Goal: Navigation & Orientation: Understand site structure

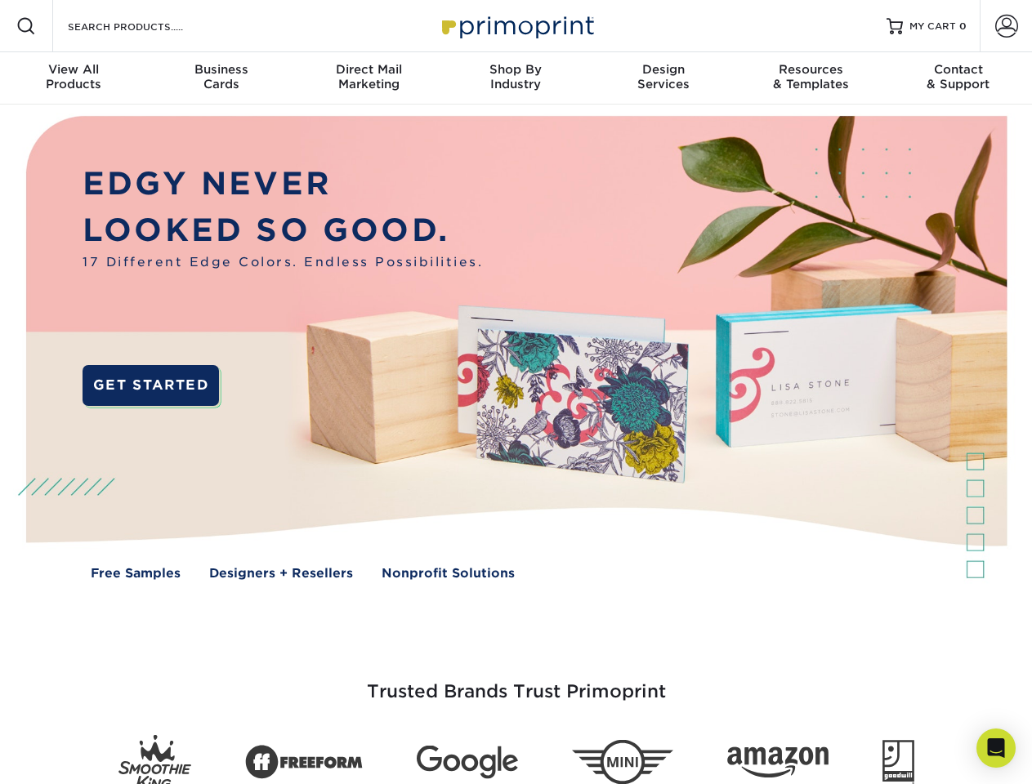
click at [516, 392] on img at bounding box center [515, 360] width 1021 height 511
click at [26, 26] on span at bounding box center [26, 26] width 20 height 20
click at [1006, 26] on span at bounding box center [1006, 26] width 23 height 23
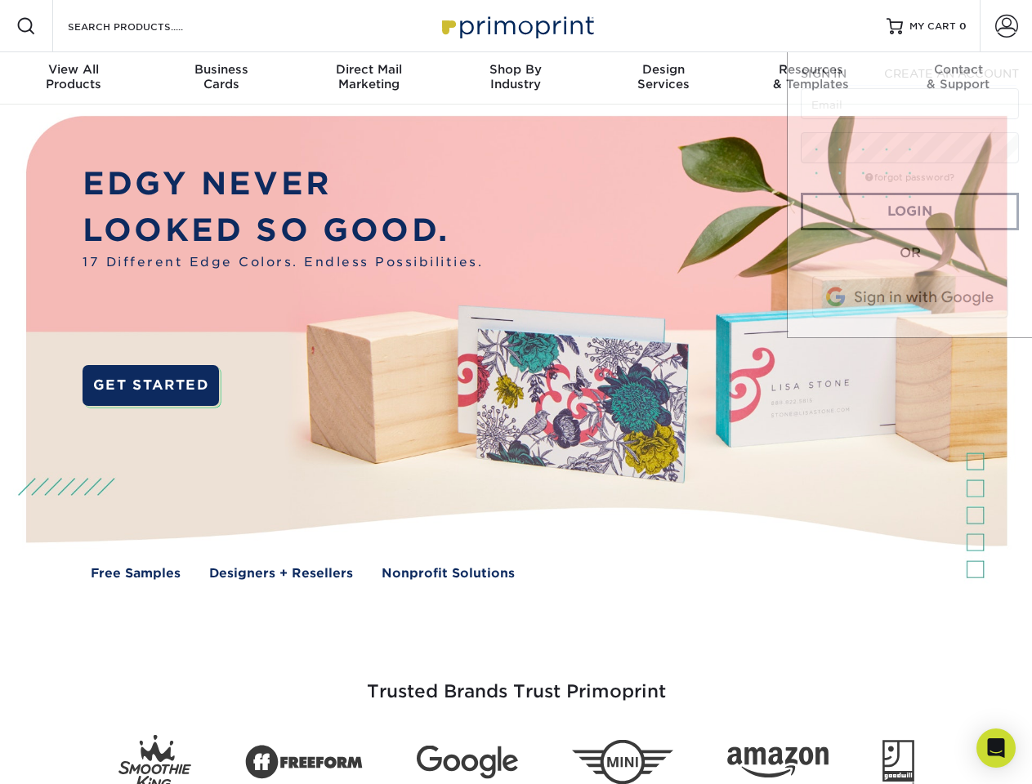
click at [74, 78] on div "View All Products" at bounding box center [73, 76] width 147 height 29
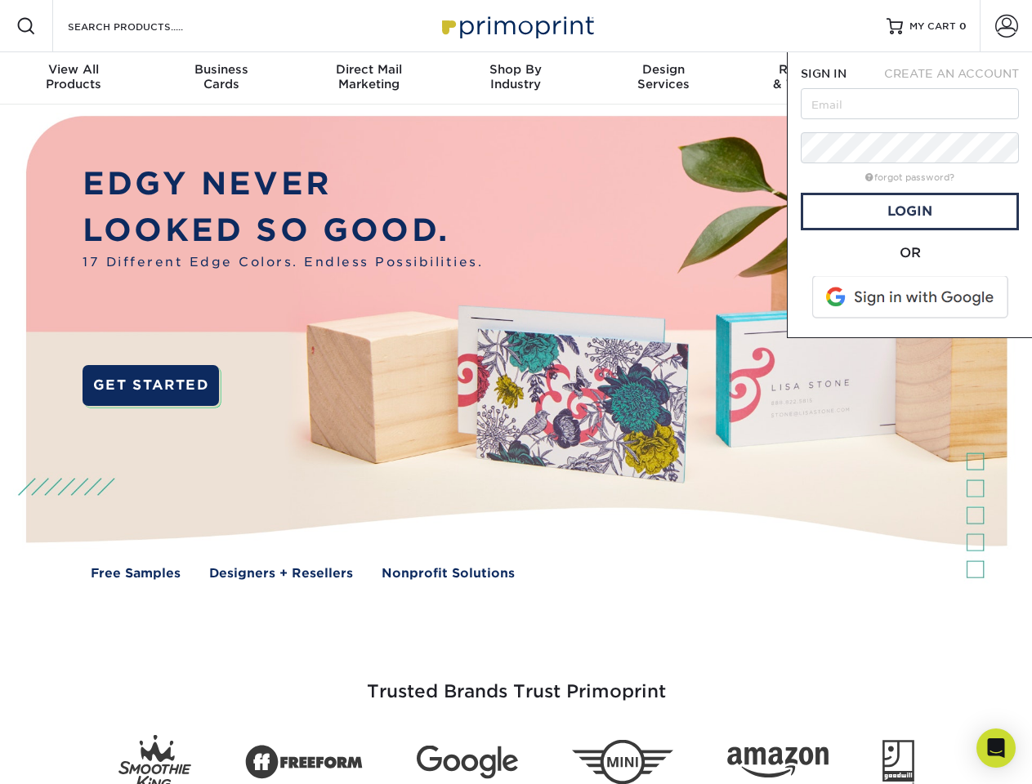
click at [221, 78] on div "Business Cards" at bounding box center [220, 76] width 147 height 29
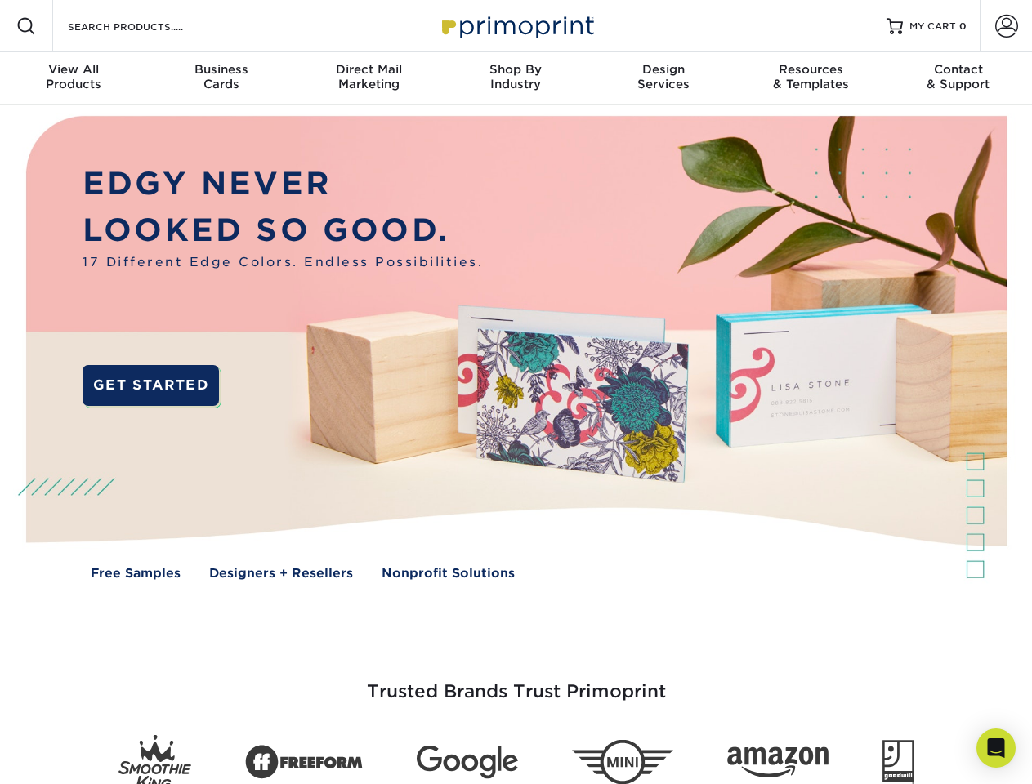
click at [368, 78] on div "Direct Mail Marketing" at bounding box center [368, 76] width 147 height 29
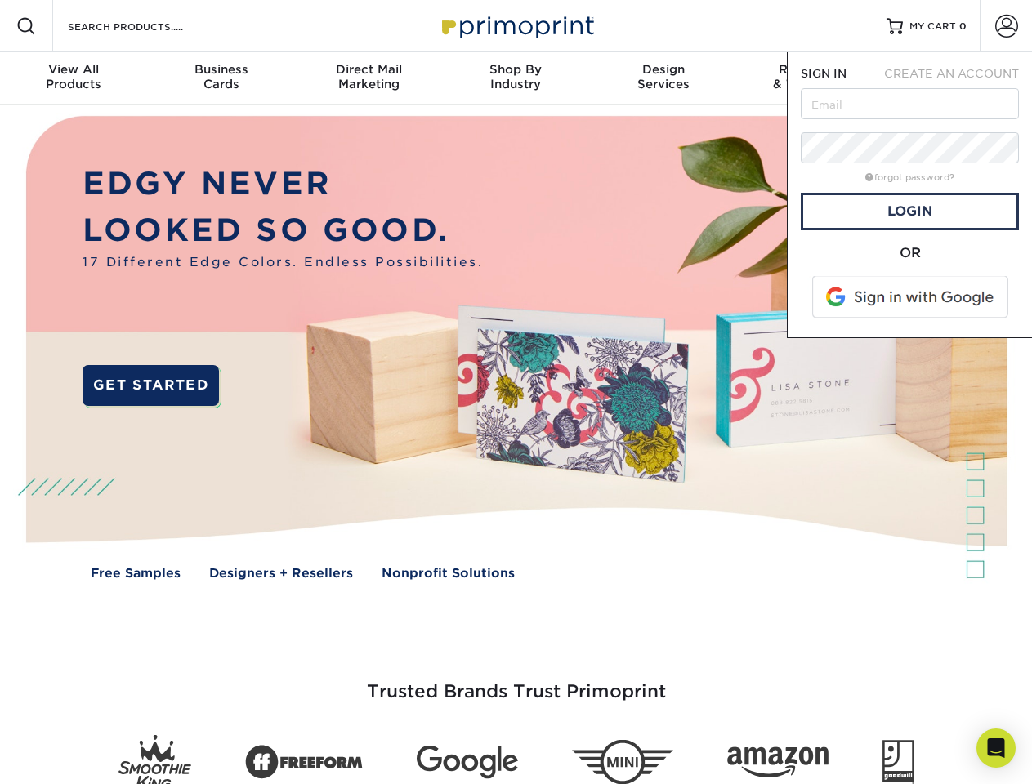
click at [516, 78] on div "Shop By Industry" at bounding box center [515, 76] width 147 height 29
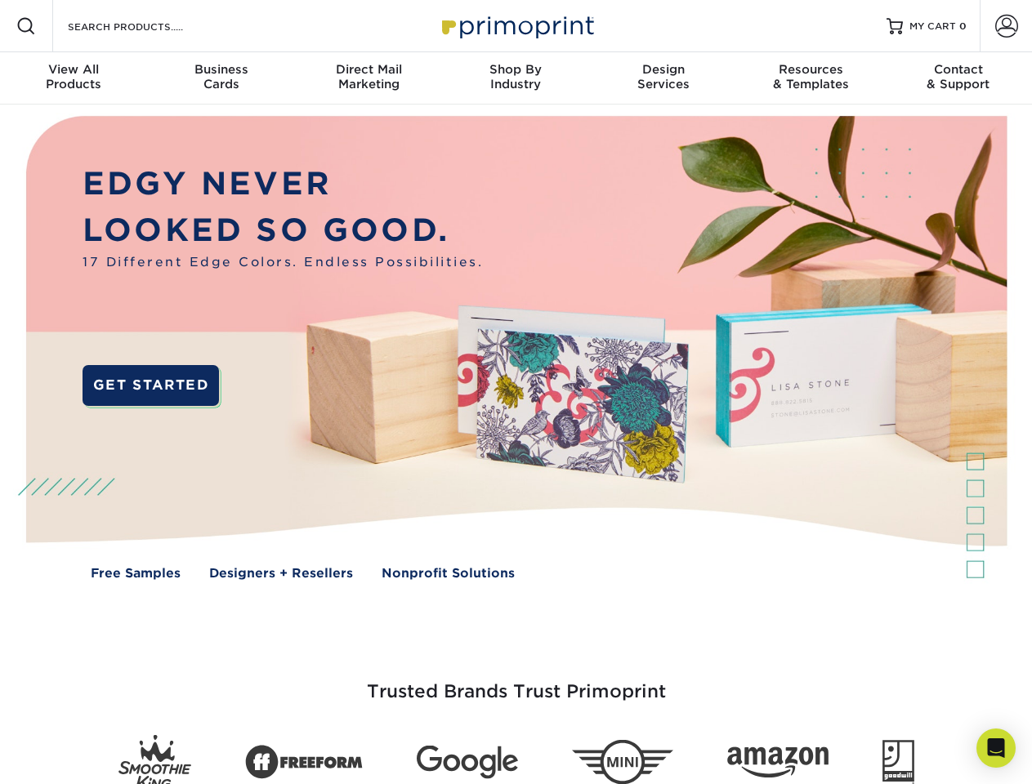
click at [663, 78] on div "Design Services" at bounding box center [663, 76] width 147 height 29
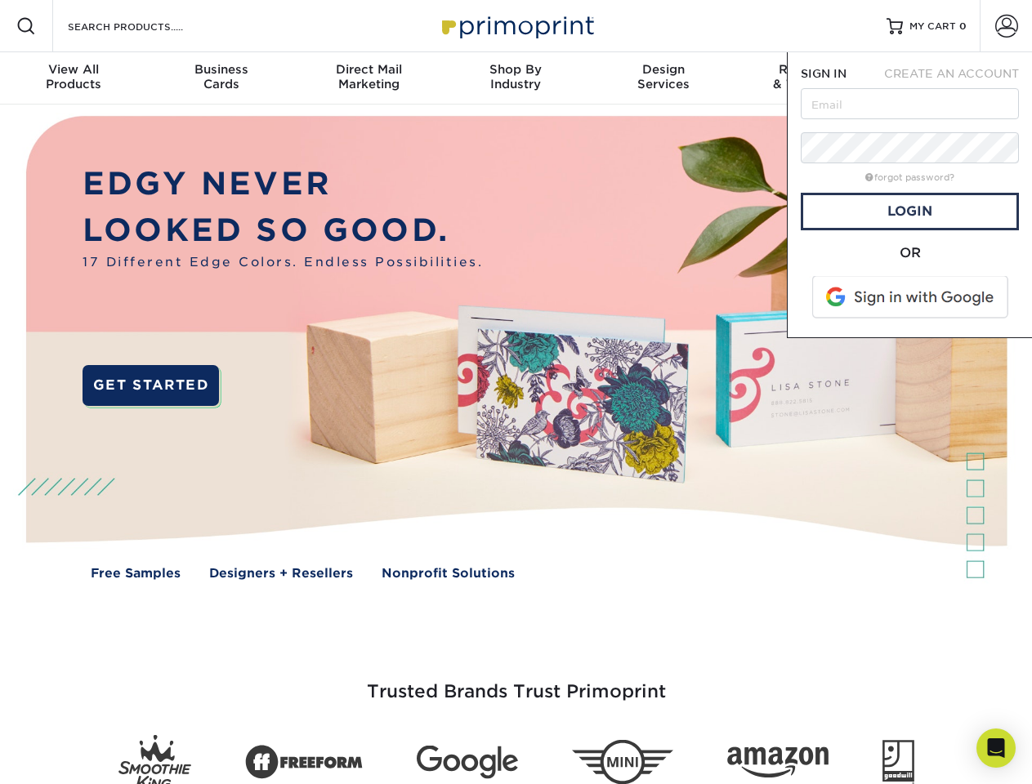
click at [810, 78] on span "SIGN IN" at bounding box center [824, 73] width 46 height 13
click at [958, 78] on div "Contact & Support" at bounding box center [958, 76] width 147 height 29
